Goal: Task Accomplishment & Management: Use online tool/utility

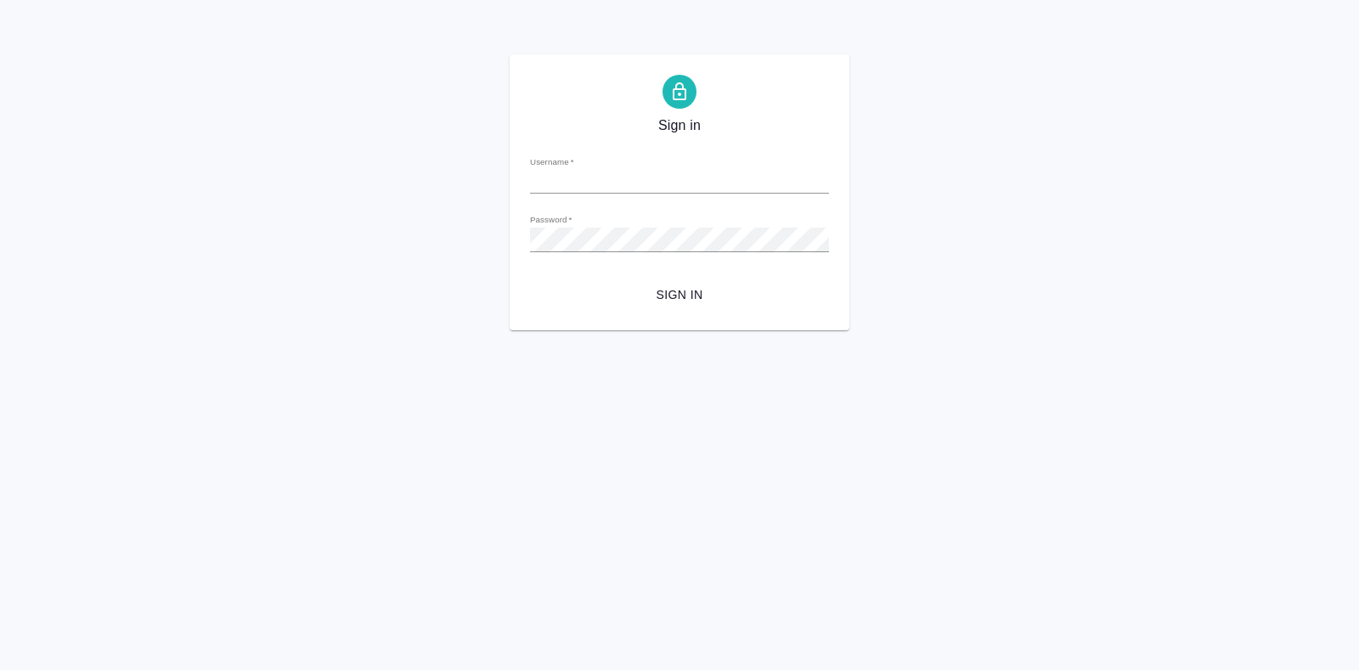
type input "[EMAIL_ADDRESS][DOMAIN_NAME]"
click at [665, 307] on button "Sign in" at bounding box center [679, 294] width 299 height 31
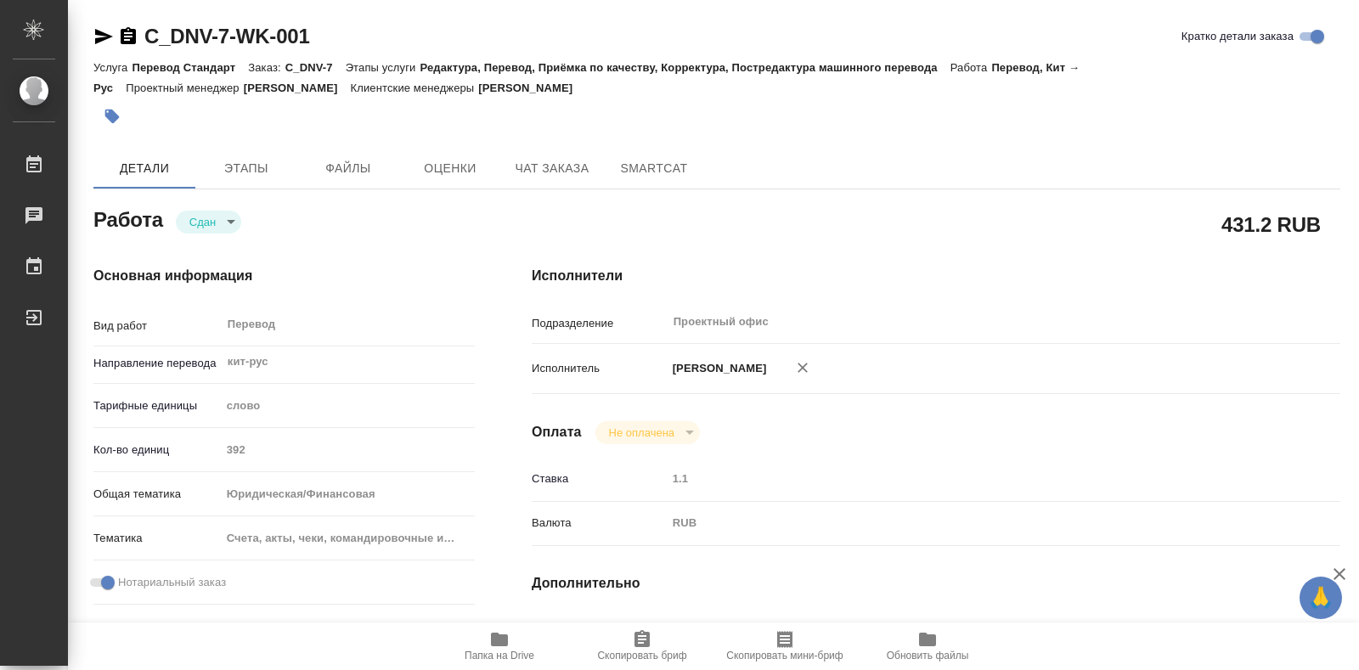
type textarea "x"
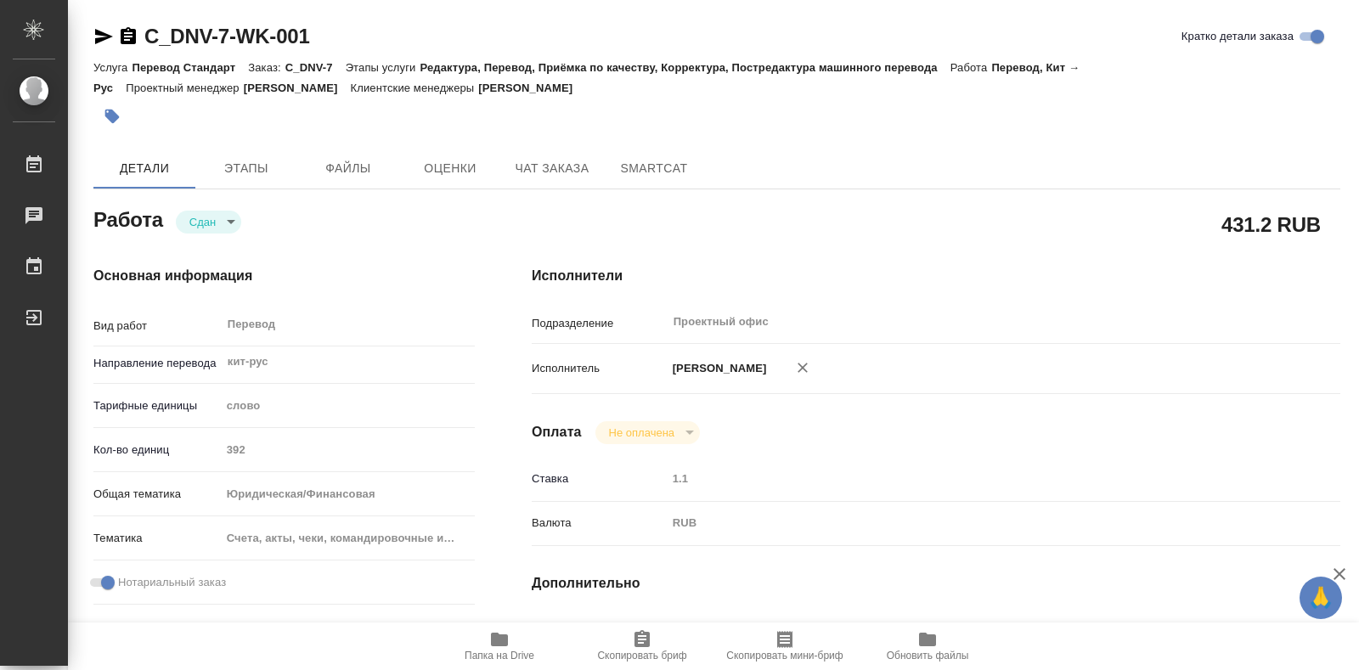
type textarea "x"
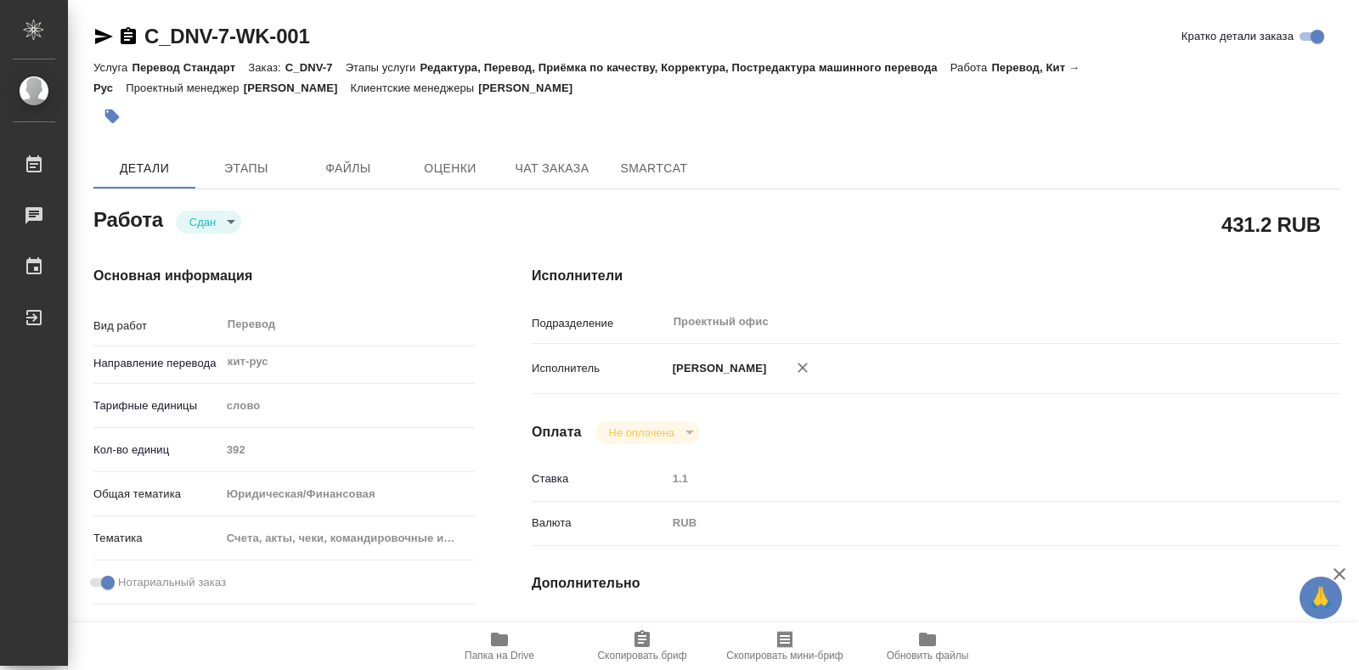
type textarea "x"
